Goal: Task Accomplishment & Management: Use online tool/utility

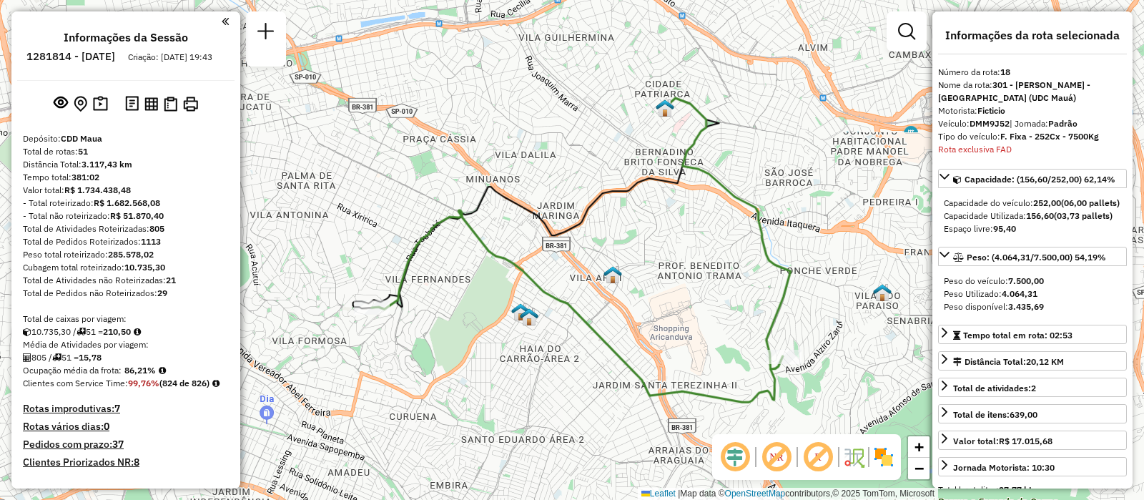
select select "**********"
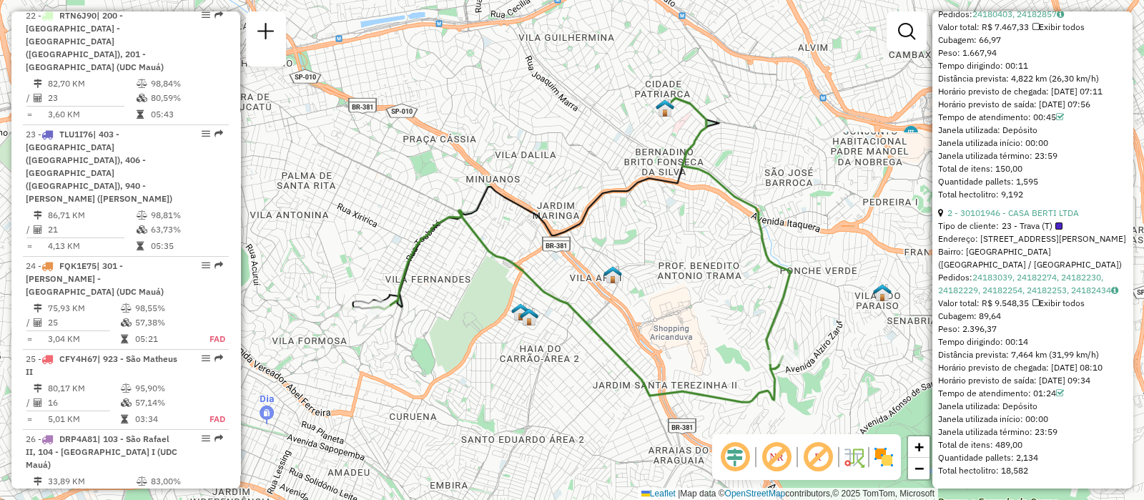
scroll to position [2896, 0]
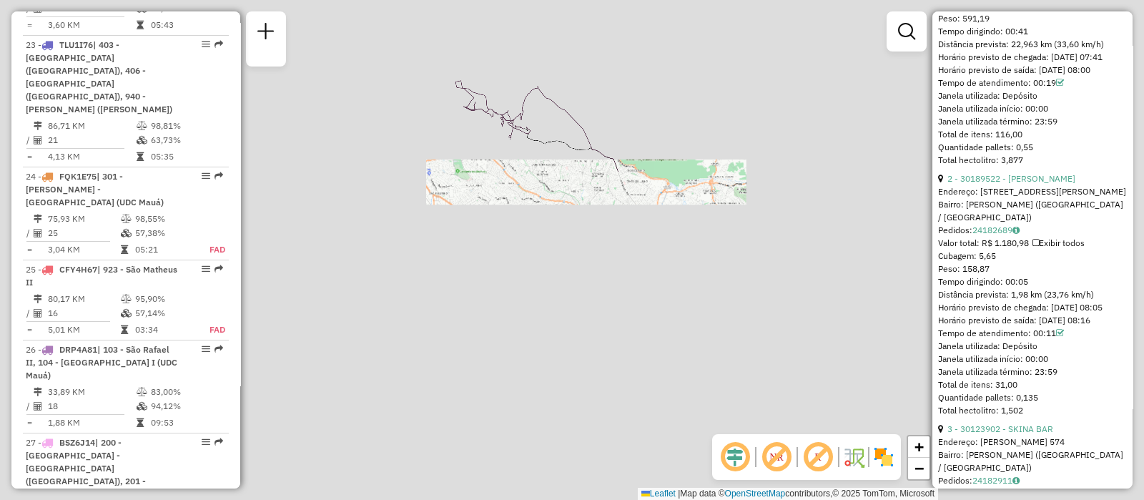
scroll to position [1108, 0]
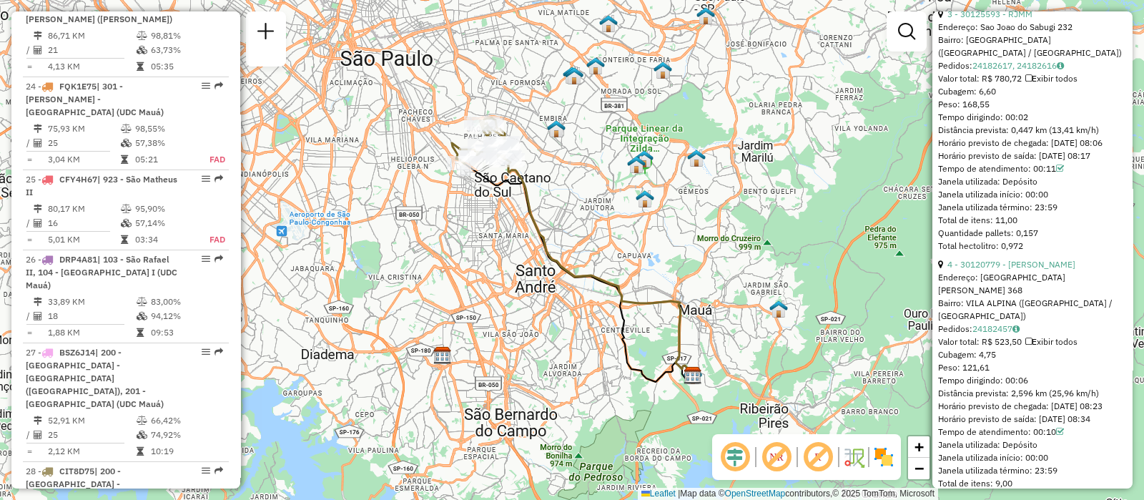
scroll to position [3076, 0]
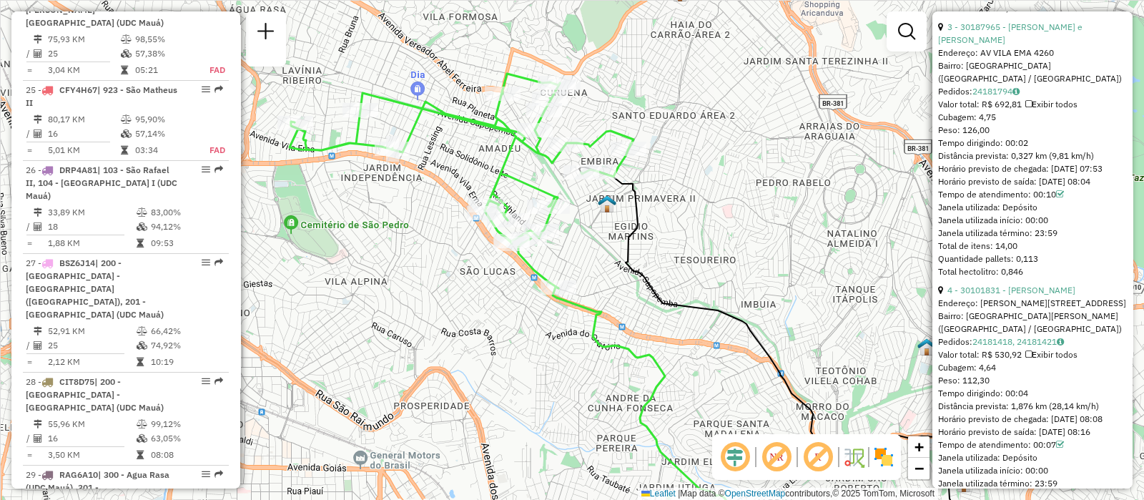
drag, startPoint x: 602, startPoint y: 160, endPoint x: 590, endPoint y: 237, distance: 78.2
click at [629, 248] on icon at bounding box center [827, 419] width 497 height 505
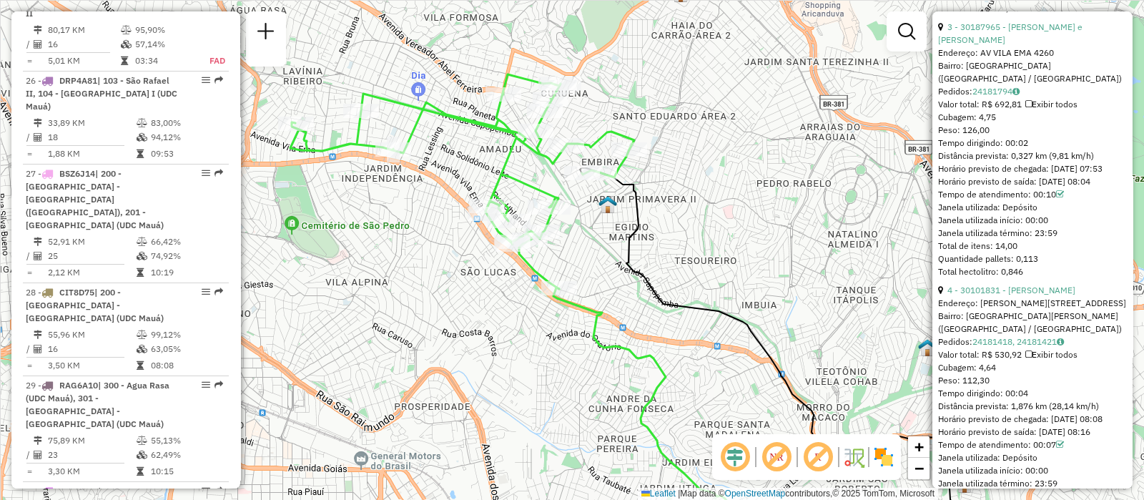
scroll to position [3254, 0]
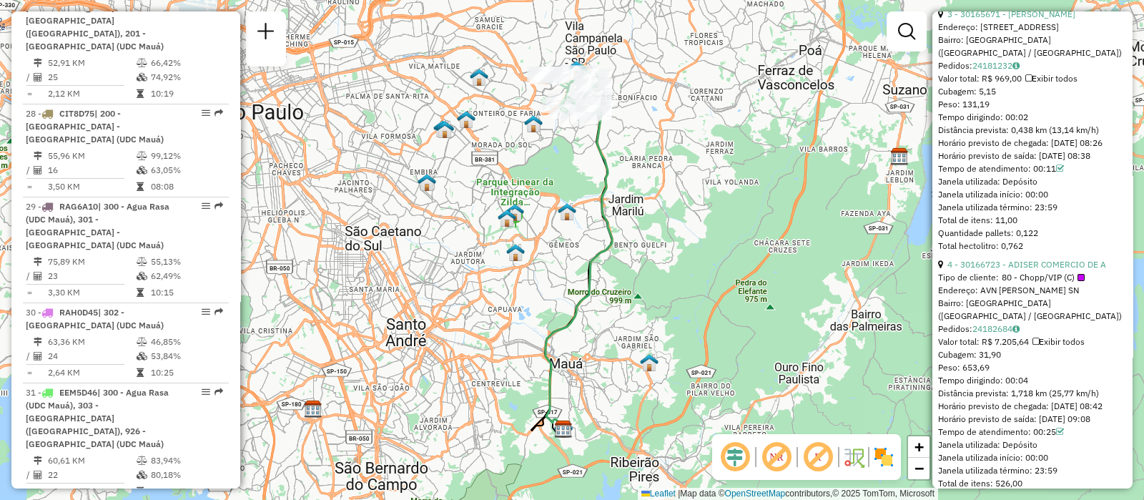
scroll to position [3433, 0]
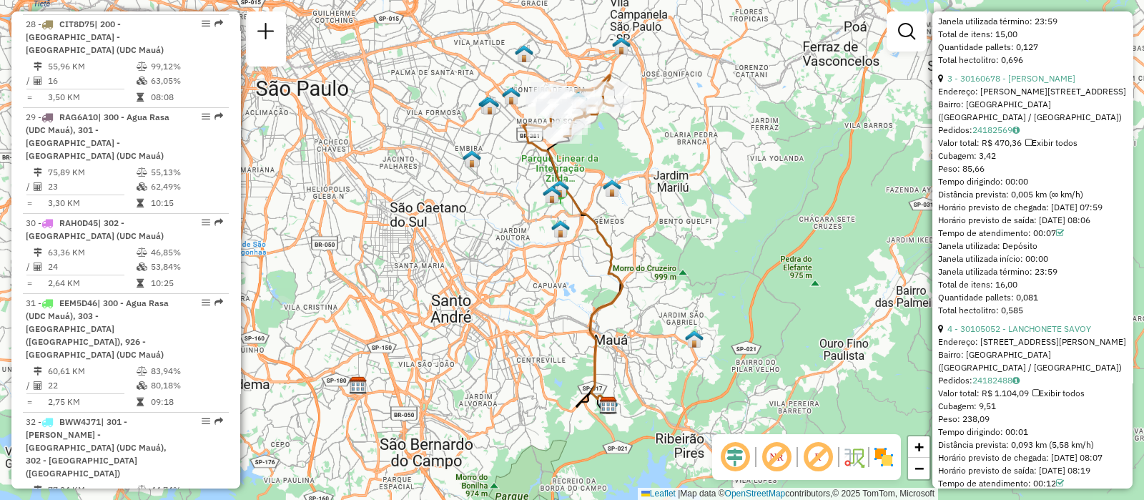
scroll to position [1121, 0]
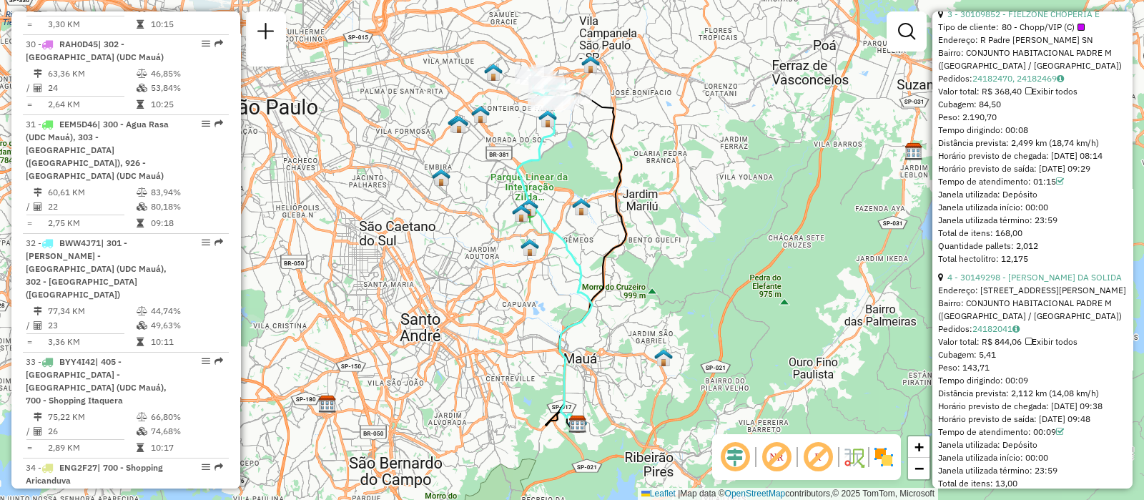
scroll to position [3701, 0]
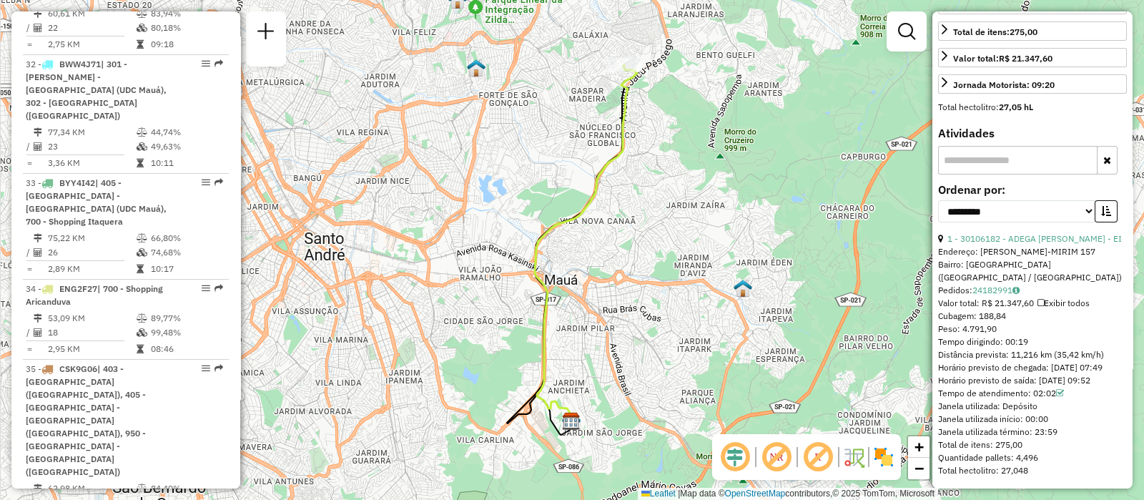
scroll to position [3880, 0]
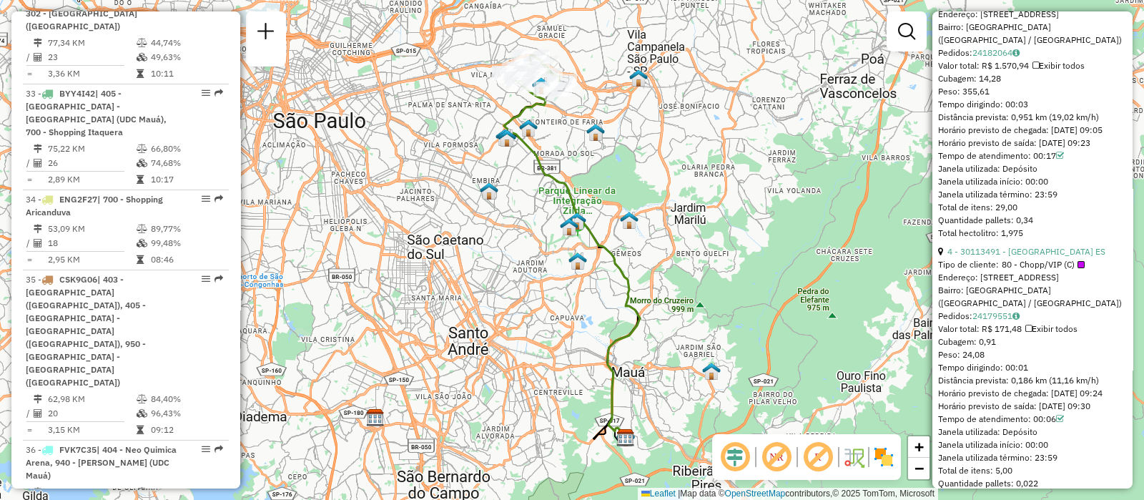
scroll to position [3970, 0]
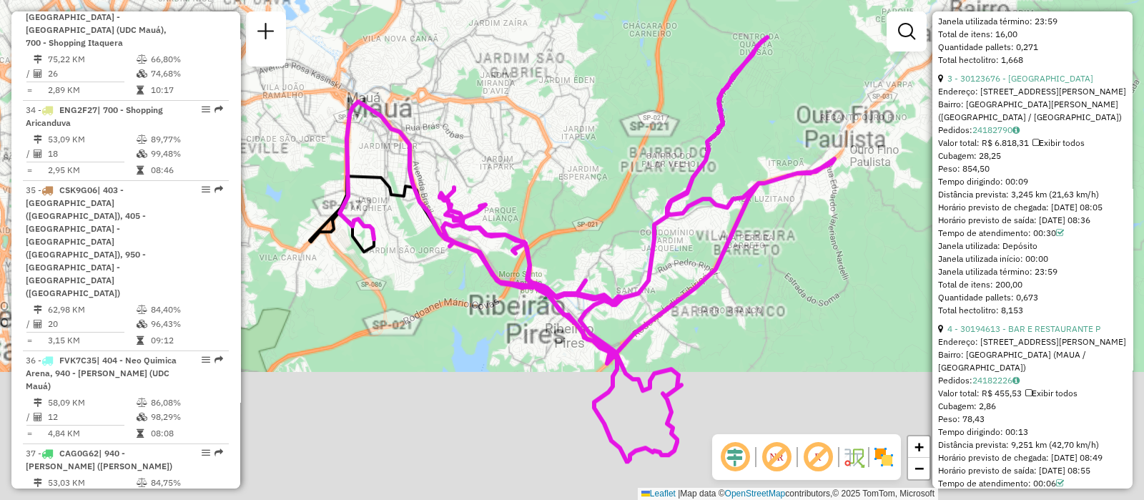
scroll to position [1121, 0]
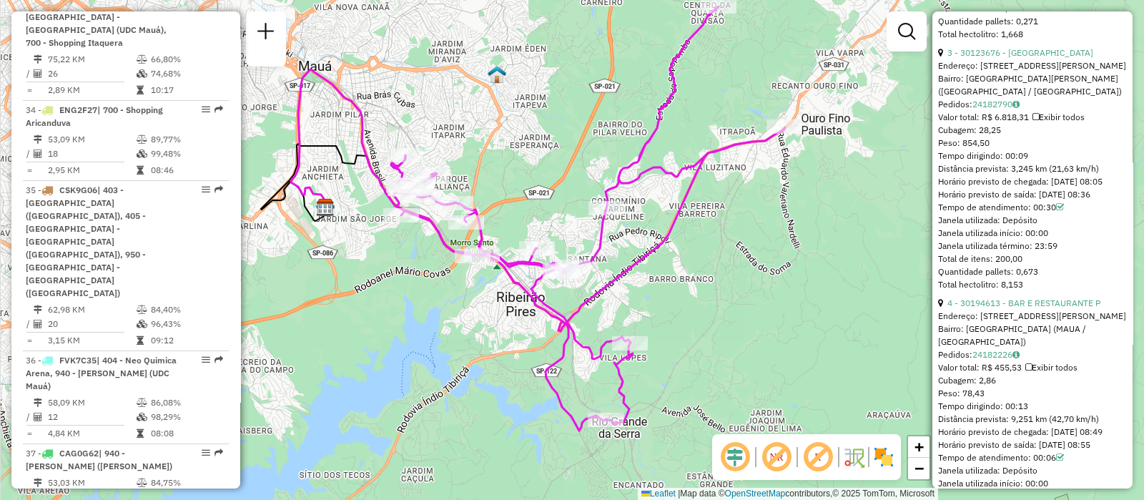
drag, startPoint x: 791, startPoint y: 314, endPoint x: 742, endPoint y: 283, distance: 57.9
click at [742, 283] on div "Janela de atendimento Grade de atendimento Capacidade Transportadoras Veículos …" at bounding box center [572, 250] width 1144 height 500
drag, startPoint x: 196, startPoint y: 227, endPoint x: 172, endPoint y: 245, distance: 30.6
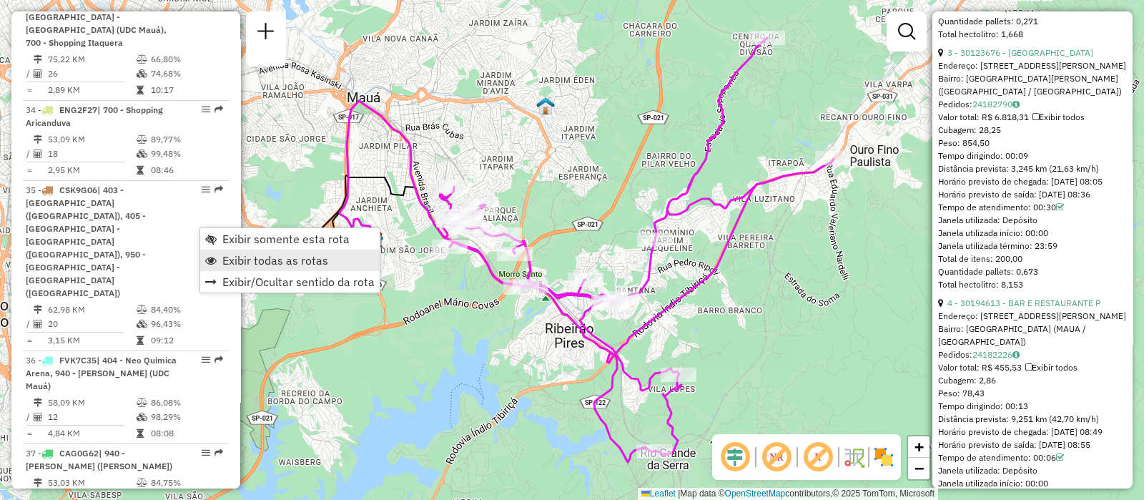
click at [254, 264] on span "Exibir todas as rotas" at bounding box center [275, 260] width 106 height 11
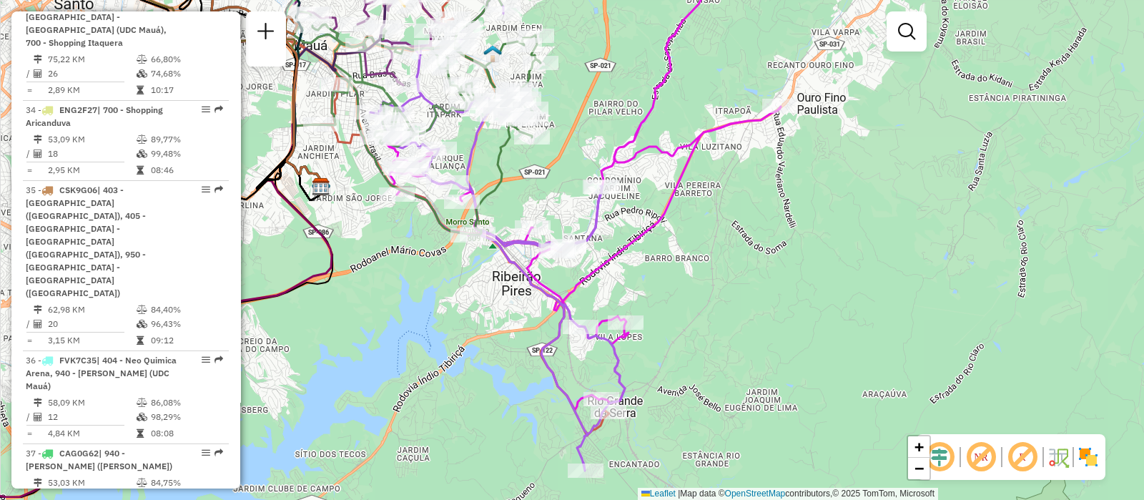
drag, startPoint x: 771, startPoint y: 317, endPoint x: 722, endPoint y: 268, distance: 69.3
click at [722, 268] on div "Janela de atendimento Grade de atendimento Capacidade Transportadoras Veículos …" at bounding box center [572, 250] width 1144 height 500
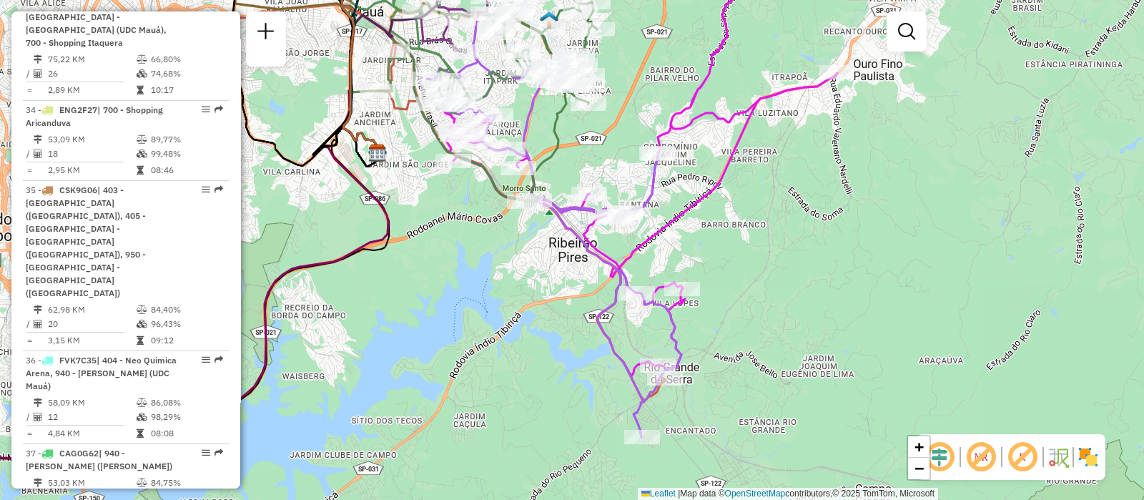
drag, startPoint x: 738, startPoint y: 333, endPoint x: 795, endPoint y: 299, distance: 65.7
click at [795, 299] on div "Janela de atendimento Grade de atendimento Capacidade Transportadoras Veículos …" at bounding box center [572, 250] width 1144 height 500
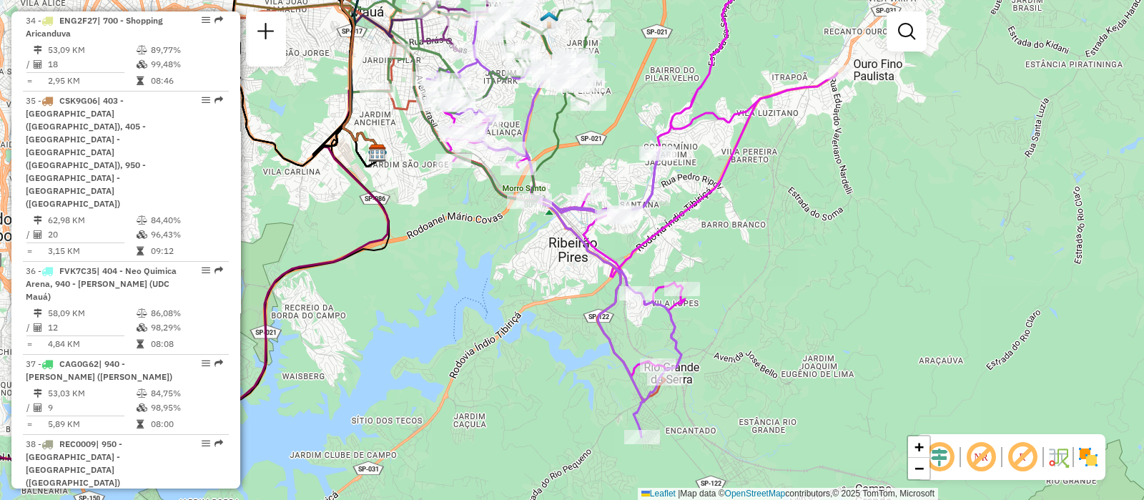
select select "**********"
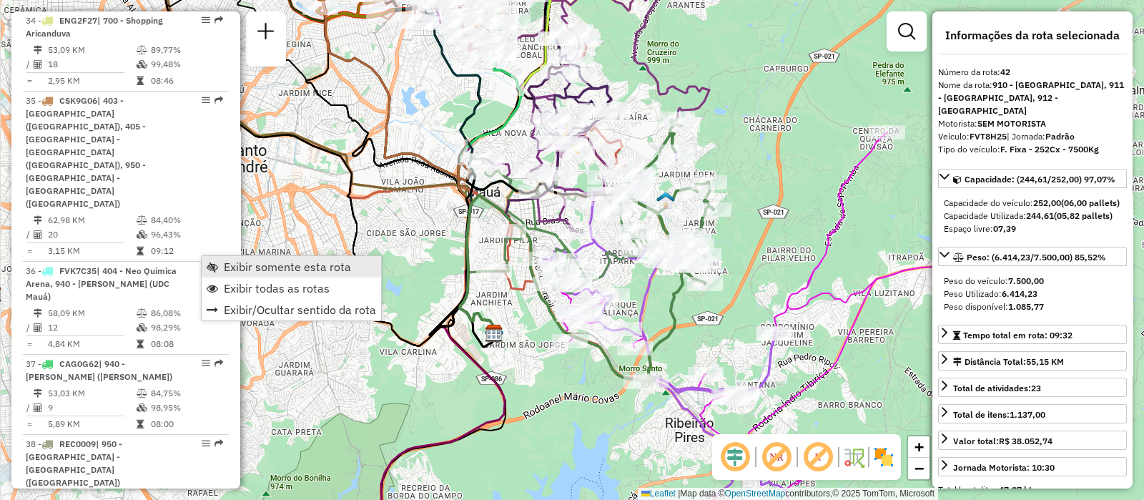
click at [273, 268] on span "Exibir somente esta rota" at bounding box center [287, 266] width 127 height 11
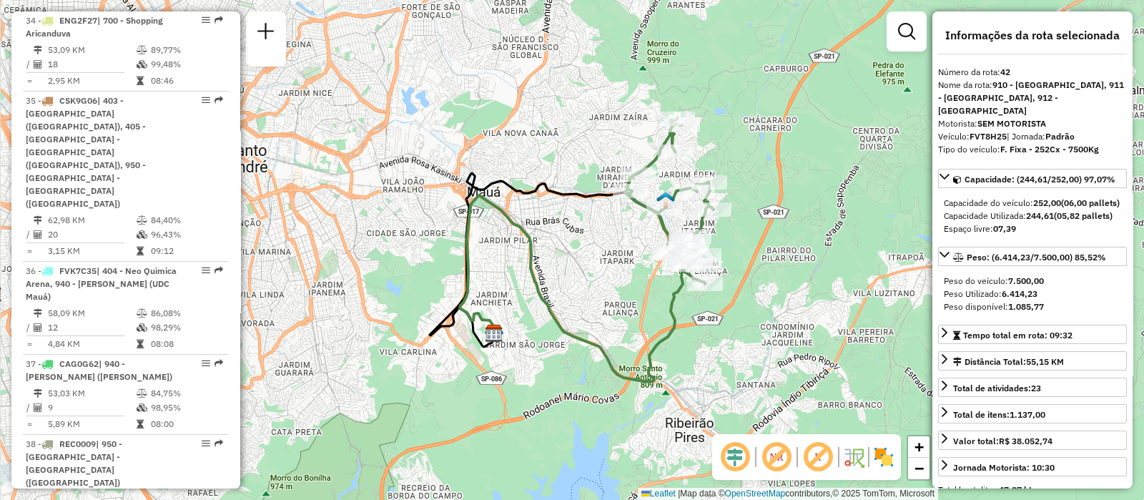
scroll to position [4148, 0]
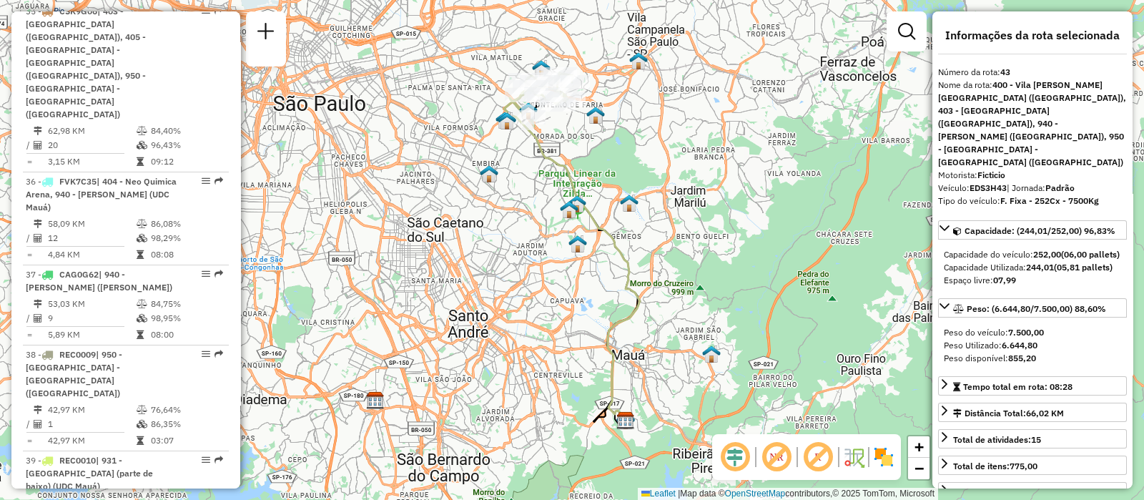
scroll to position [4327, 0]
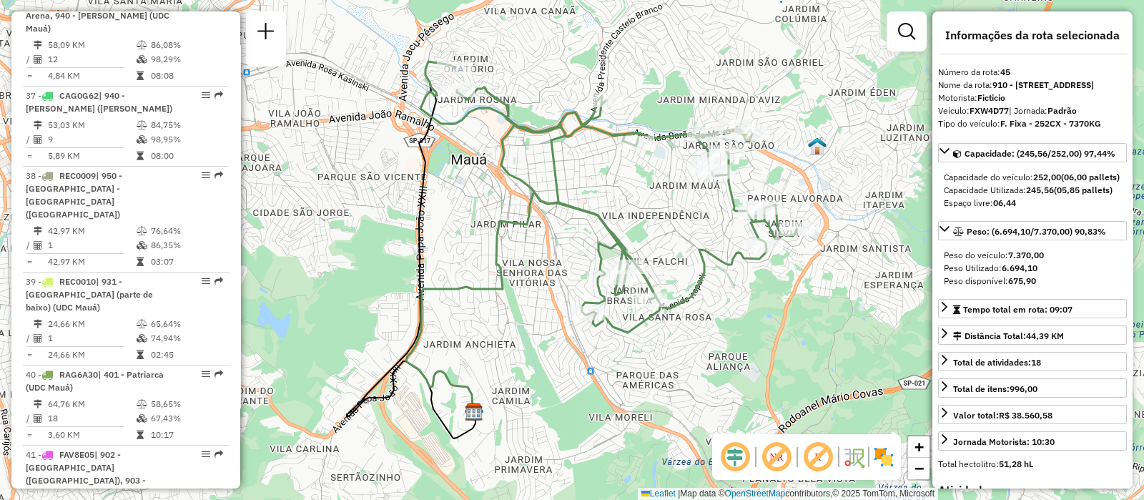
scroll to position [4505, 0]
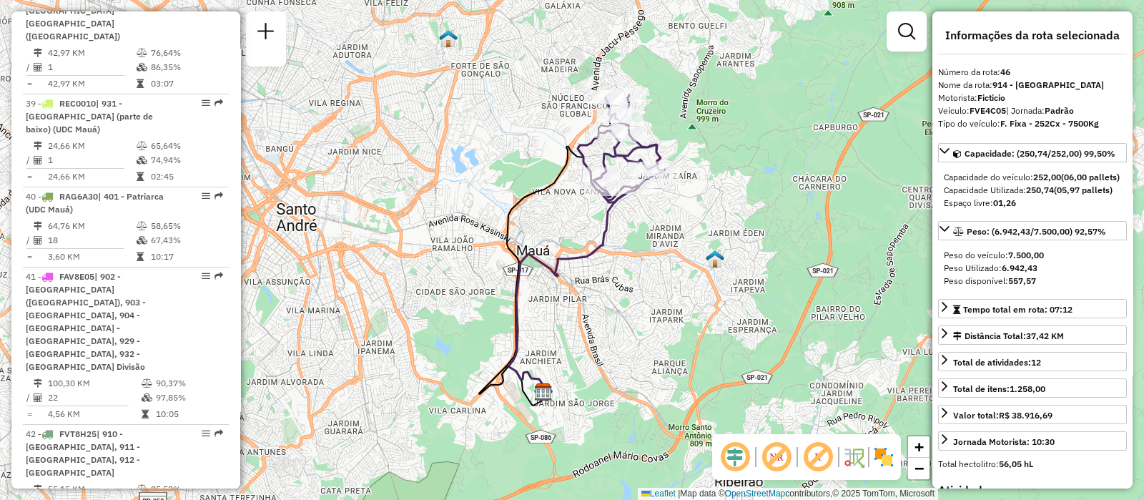
scroll to position [4684, 0]
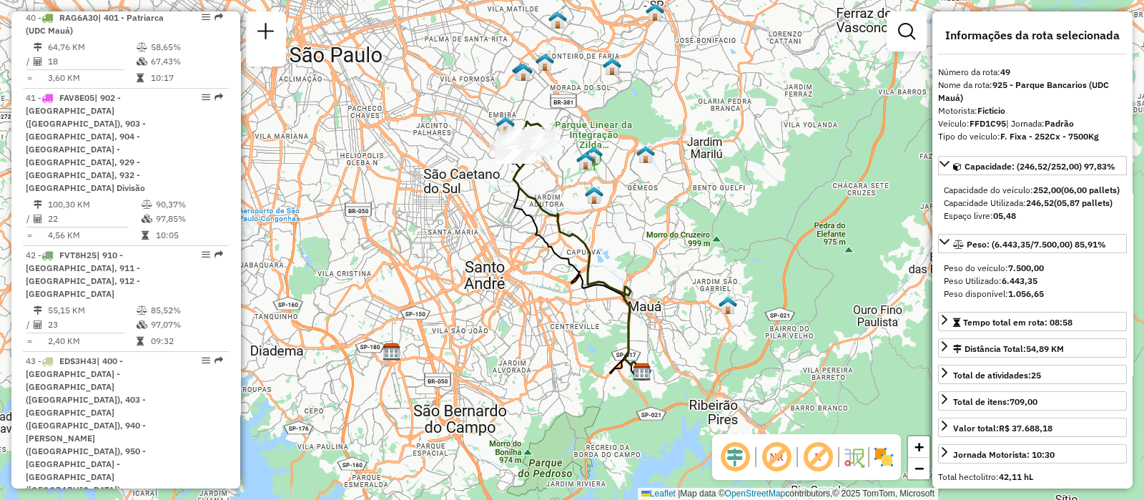
scroll to position [4863, 0]
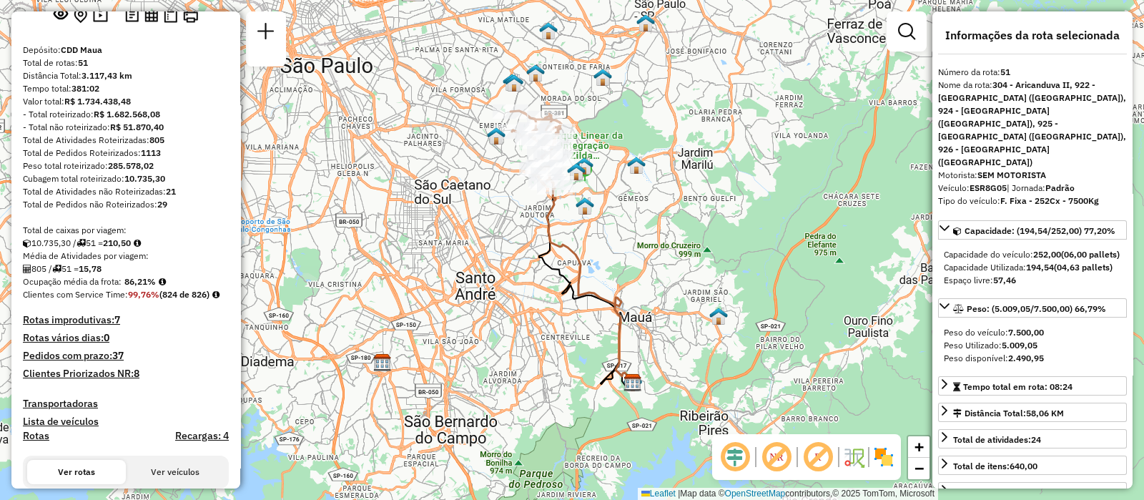
scroll to position [178, 0]
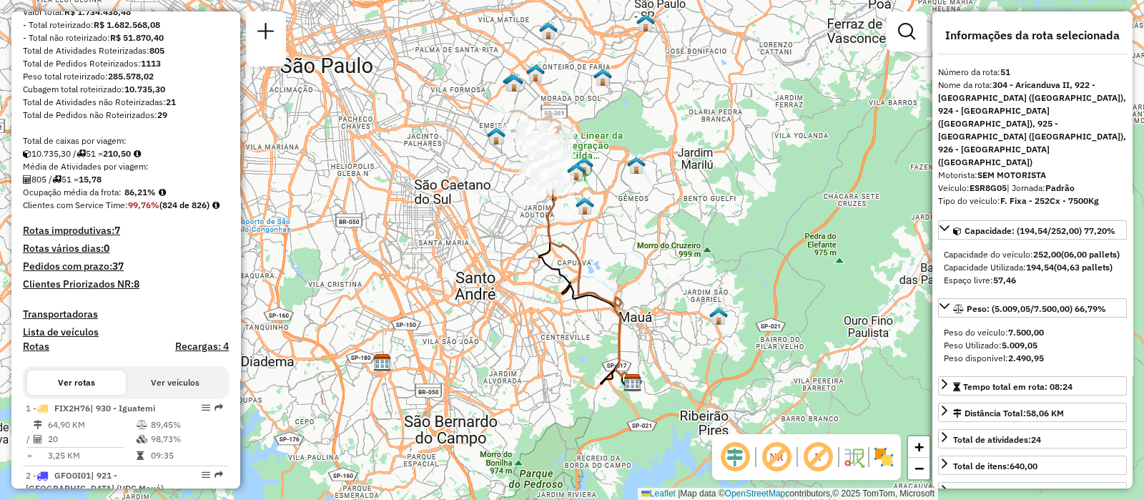
click at [62, 237] on h4 "Rotas improdutivas: 7" at bounding box center [126, 231] width 206 height 12
